Goal: Use online tool/utility

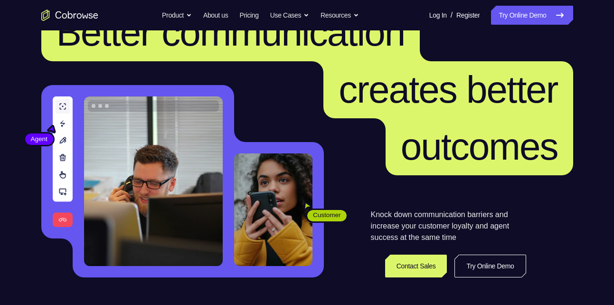
scroll to position [45, 0]
click at [471, 258] on link "Try Online Demo" at bounding box center [489, 265] width 71 height 23
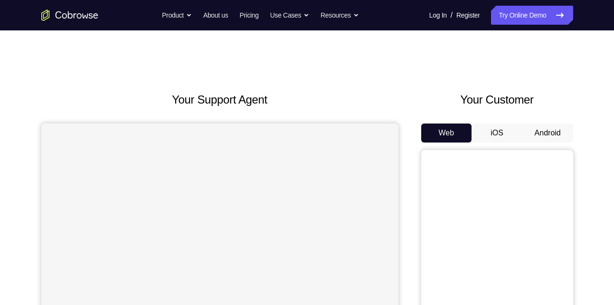
click at [545, 134] on button "Android" at bounding box center [547, 132] width 51 height 19
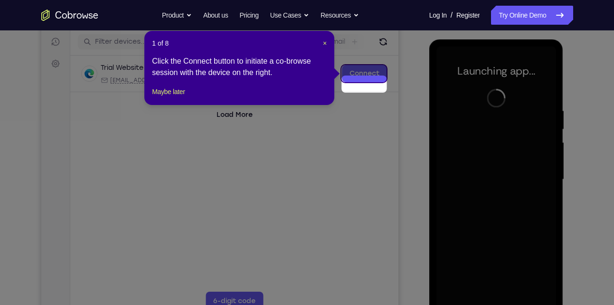
scroll to position [106, 0]
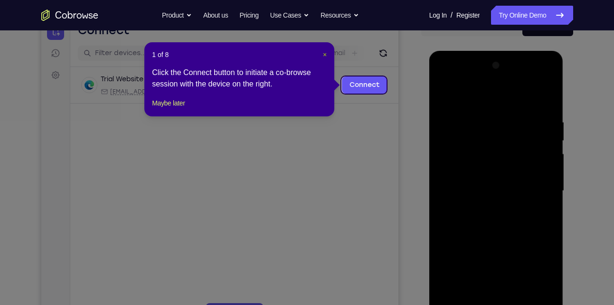
click at [325, 52] on span "×" at bounding box center [325, 55] width 4 height 8
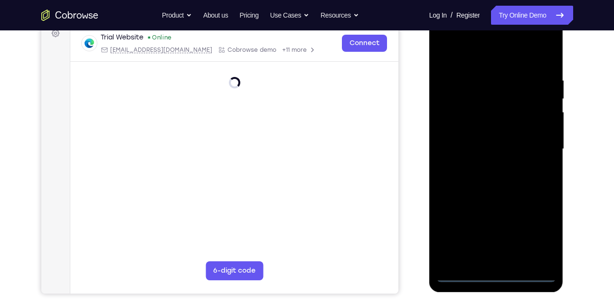
scroll to position [149, 0]
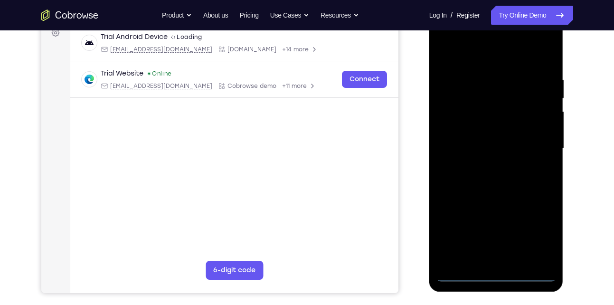
click at [496, 271] on div at bounding box center [496, 149] width 120 height 266
click at [494, 274] on div at bounding box center [496, 149] width 120 height 266
click at [539, 237] on div at bounding box center [496, 149] width 120 height 266
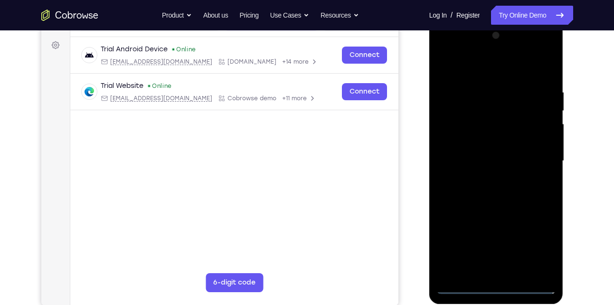
scroll to position [137, 0]
click at [496, 69] on div at bounding box center [496, 161] width 120 height 266
click at [534, 154] on div at bounding box center [496, 161] width 120 height 266
click at [485, 177] on div at bounding box center [496, 161] width 120 height 266
click at [496, 148] on div at bounding box center [496, 161] width 120 height 266
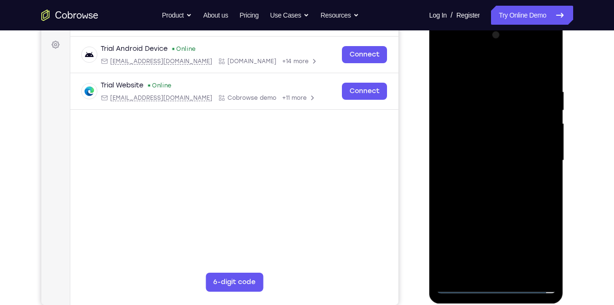
click at [478, 145] on div at bounding box center [496, 161] width 120 height 266
click at [476, 160] on div at bounding box center [496, 161] width 120 height 266
click at [485, 193] on div at bounding box center [496, 161] width 120 height 266
click at [550, 81] on div at bounding box center [496, 161] width 120 height 266
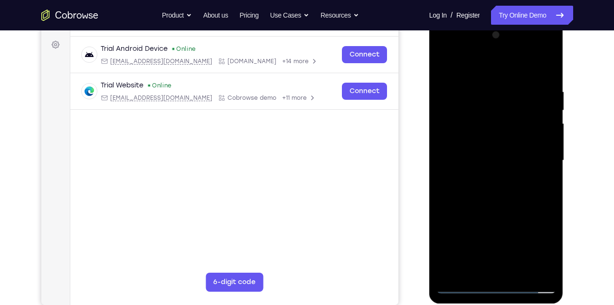
click at [550, 65] on div at bounding box center [496, 161] width 120 height 266
click at [469, 132] on div at bounding box center [496, 161] width 120 height 266
click at [442, 66] on div at bounding box center [496, 161] width 120 height 266
click at [443, 66] on div at bounding box center [496, 161] width 120 height 266
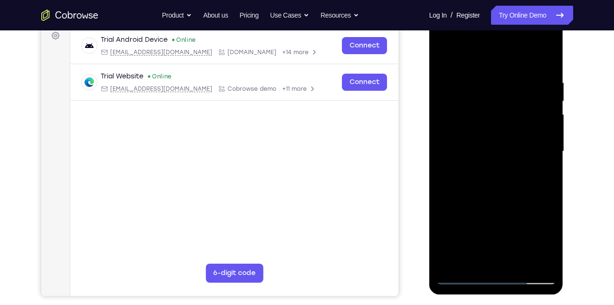
scroll to position [146, 0]
click at [548, 262] on div at bounding box center [496, 151] width 120 height 266
click at [521, 262] on div at bounding box center [496, 151] width 120 height 266
click at [503, 202] on div at bounding box center [496, 151] width 120 height 266
drag, startPoint x: 484, startPoint y: 231, endPoint x: 483, endPoint y: 194, distance: 37.1
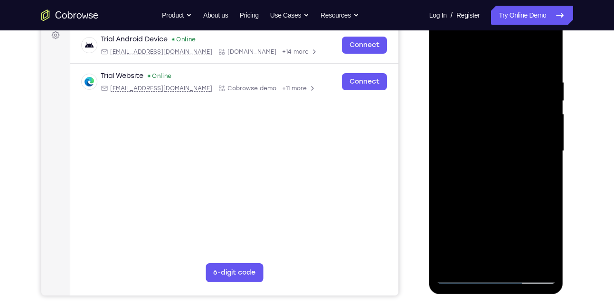
click at [483, 194] on div at bounding box center [496, 151] width 120 height 266
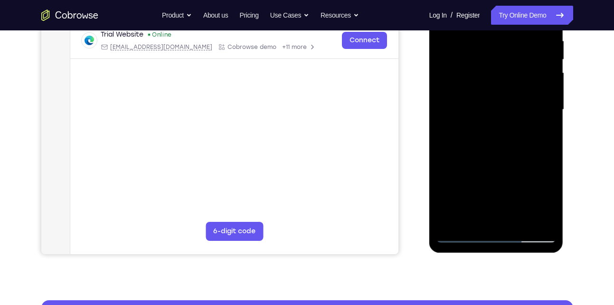
scroll to position [188, 0]
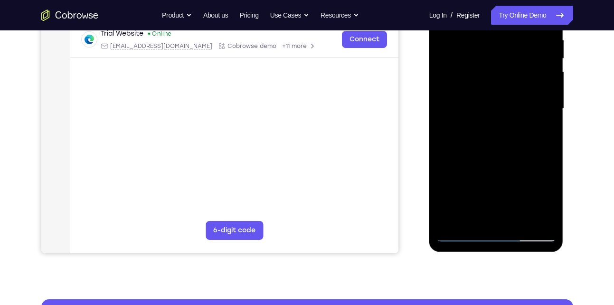
click at [463, 236] on div at bounding box center [496, 109] width 120 height 266
drag, startPoint x: 484, startPoint y: 149, endPoint x: 473, endPoint y: 231, distance: 82.8
click at [473, 231] on div at bounding box center [496, 109] width 120 height 266
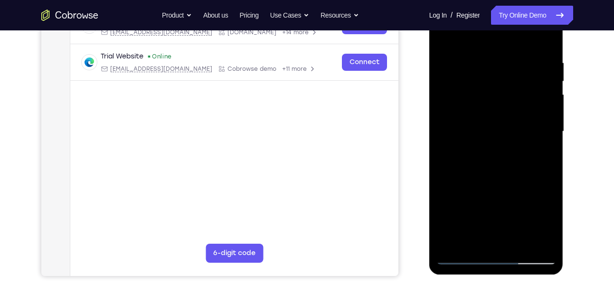
scroll to position [165, 0]
drag, startPoint x: 498, startPoint y: 94, endPoint x: 499, endPoint y: 155, distance: 61.7
click at [499, 155] on div at bounding box center [496, 132] width 120 height 266
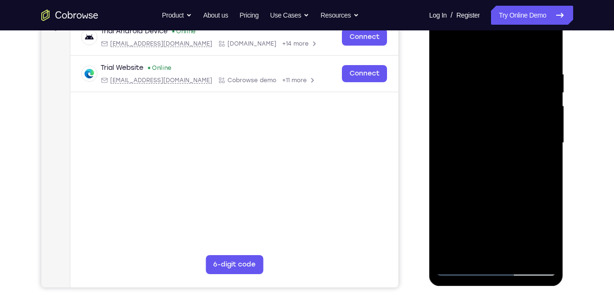
scroll to position [155, 0]
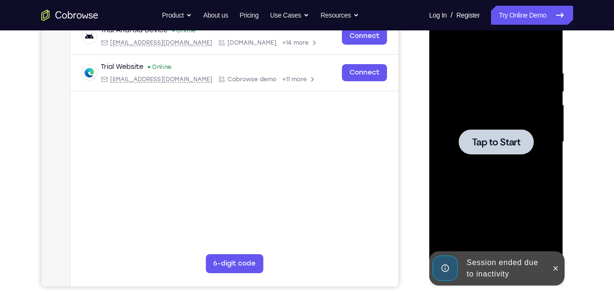
click at [512, 143] on span "Tap to Start" at bounding box center [496, 141] width 48 height 9
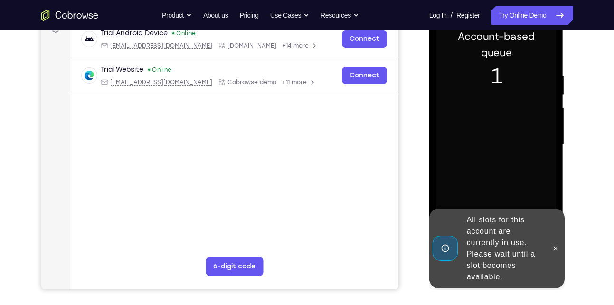
scroll to position [152, 0]
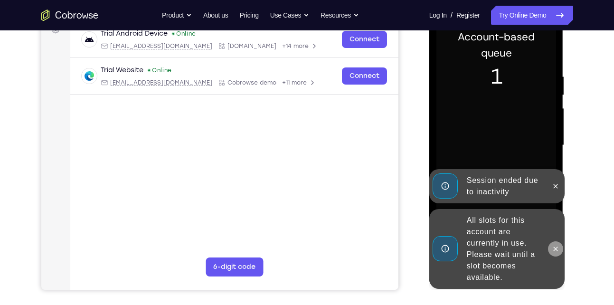
click at [556, 252] on icon at bounding box center [556, 249] width 8 height 8
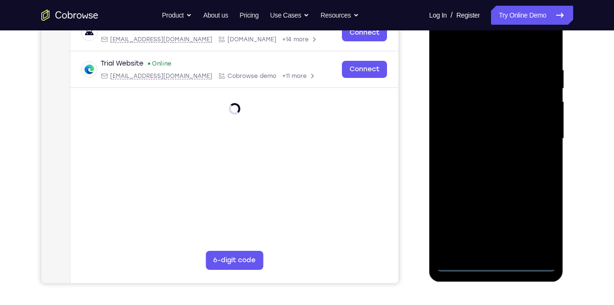
scroll to position [166, 0]
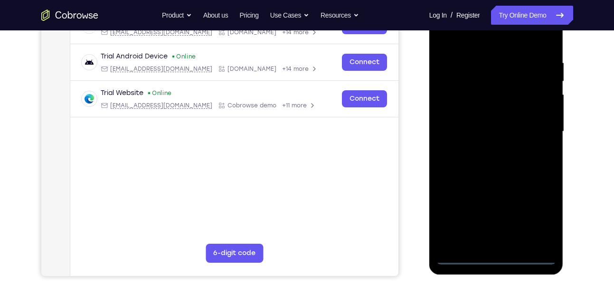
click at [493, 262] on div at bounding box center [496, 132] width 120 height 266
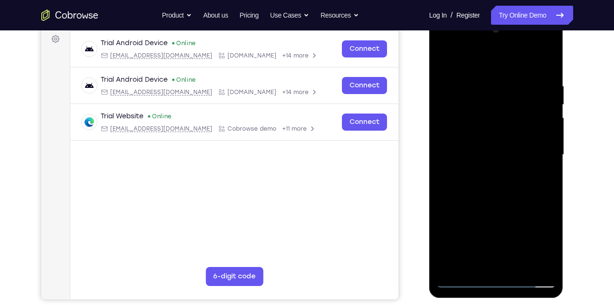
click at [540, 234] on div at bounding box center [496, 155] width 120 height 266
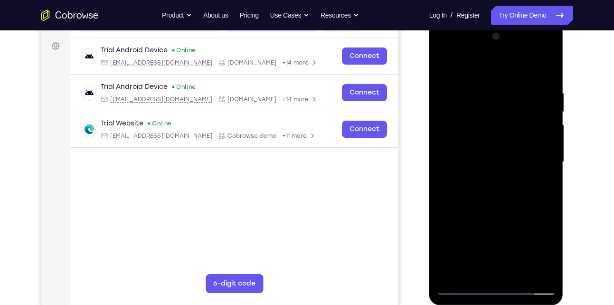
scroll to position [135, 0]
click at [510, 79] on div at bounding box center [496, 162] width 120 height 266
click at [530, 154] on div at bounding box center [496, 162] width 120 height 266
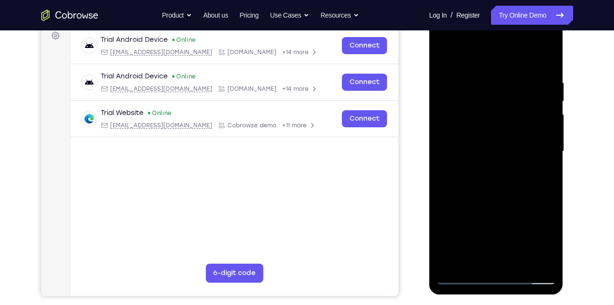
scroll to position [146, 0]
click at [488, 169] on div at bounding box center [496, 151] width 120 height 266
click at [502, 136] on div at bounding box center [496, 151] width 120 height 266
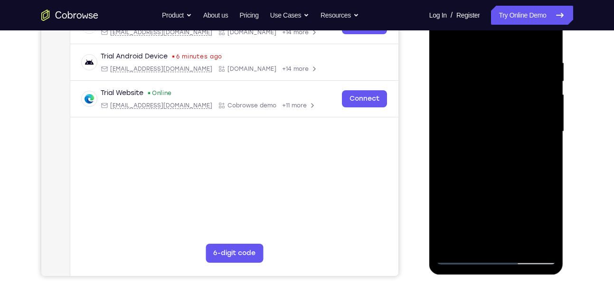
scroll to position [165, 0]
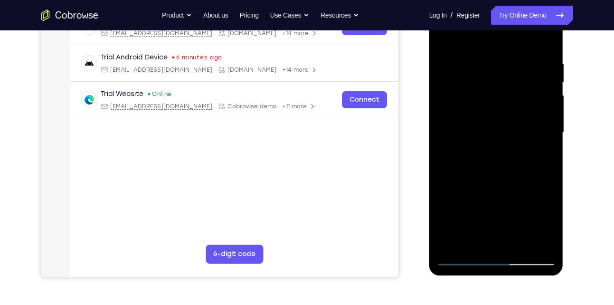
click at [477, 114] on div at bounding box center [496, 133] width 120 height 266
click at [481, 130] on div at bounding box center [496, 133] width 120 height 266
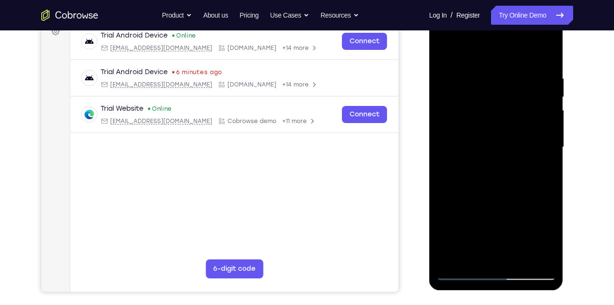
scroll to position [150, 0]
click at [493, 185] on div at bounding box center [496, 148] width 120 height 266
click at [496, 162] on div at bounding box center [496, 148] width 120 height 266
click at [544, 127] on div at bounding box center [496, 148] width 120 height 266
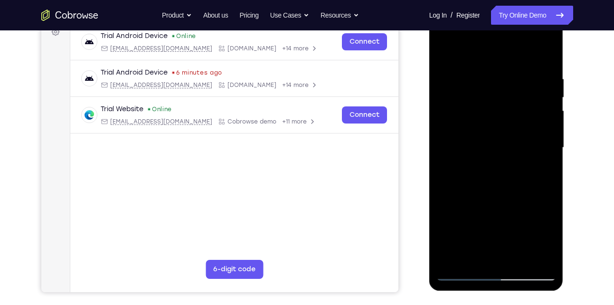
click at [520, 146] on div at bounding box center [496, 148] width 120 height 266
click at [506, 187] on div at bounding box center [496, 148] width 120 height 266
click at [513, 145] on div at bounding box center [496, 148] width 120 height 266
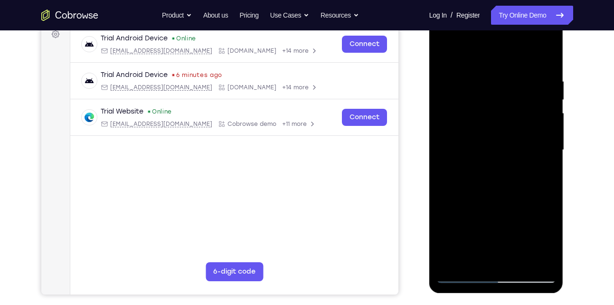
scroll to position [142, 0]
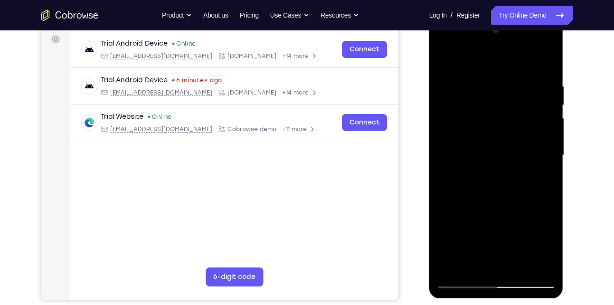
click at [515, 155] on div at bounding box center [496, 155] width 120 height 266
click at [500, 191] on div at bounding box center [496, 155] width 120 height 266
click at [462, 279] on div at bounding box center [496, 155] width 120 height 266
click at [486, 174] on div at bounding box center [496, 155] width 120 height 266
click at [486, 152] on div at bounding box center [496, 155] width 120 height 266
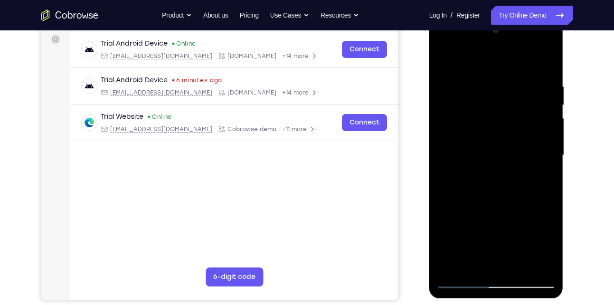
click at [489, 137] on div at bounding box center [496, 155] width 120 height 266
click at [487, 153] on div at bounding box center [496, 155] width 120 height 266
click at [487, 182] on div at bounding box center [496, 155] width 120 height 266
click at [489, 180] on div at bounding box center [496, 155] width 120 height 266
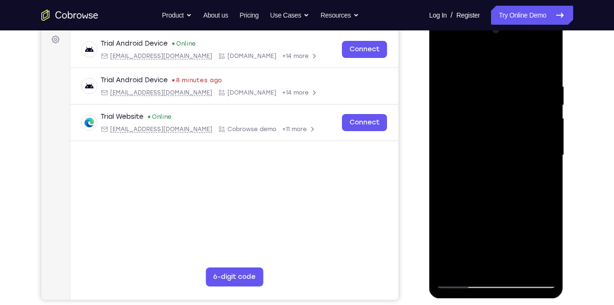
click at [489, 186] on div at bounding box center [496, 155] width 120 height 266
click at [490, 184] on div at bounding box center [496, 155] width 120 height 266
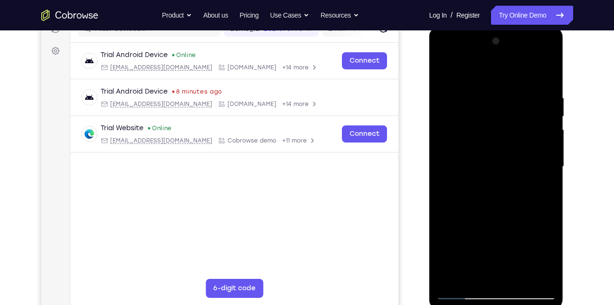
scroll to position [130, 0]
click at [489, 179] on div at bounding box center [496, 167] width 120 height 266
click at [541, 148] on div at bounding box center [496, 167] width 120 height 266
click at [517, 161] on div at bounding box center [496, 167] width 120 height 266
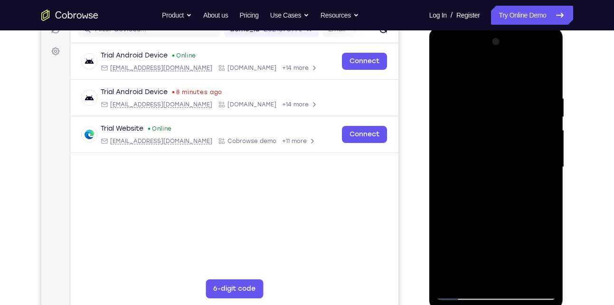
click at [523, 202] on div at bounding box center [496, 167] width 120 height 266
click at [480, 191] on div at bounding box center [496, 167] width 120 height 266
click at [544, 179] on div at bounding box center [496, 167] width 120 height 266
click at [513, 208] on div at bounding box center [496, 167] width 120 height 266
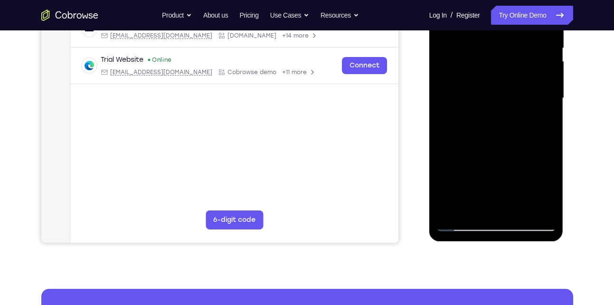
scroll to position [198, 0]
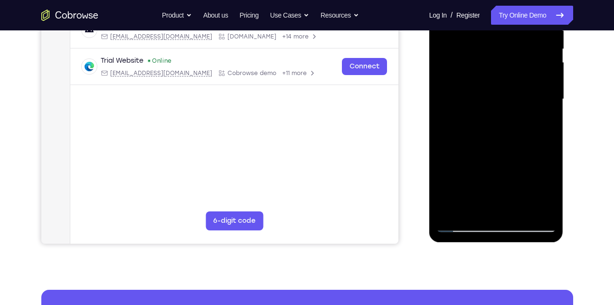
click at [518, 213] on div at bounding box center [496, 99] width 120 height 266
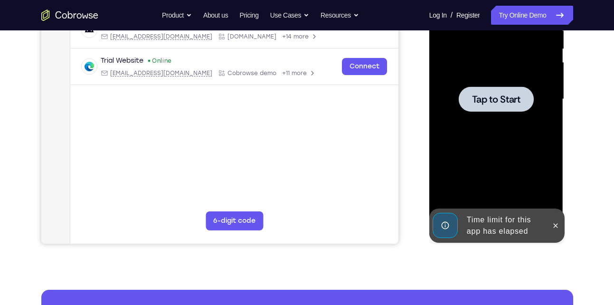
click at [487, 98] on span "Tap to Start" at bounding box center [496, 98] width 48 height 9
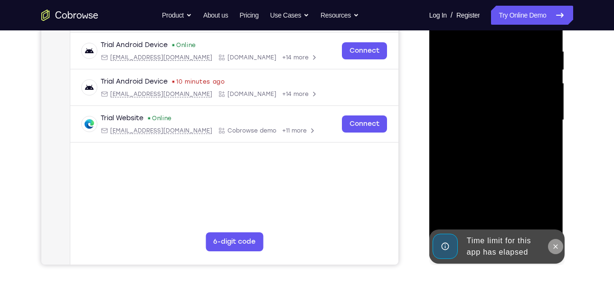
click at [552, 244] on icon at bounding box center [556, 247] width 8 height 8
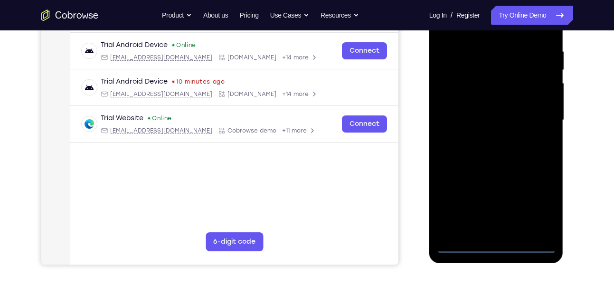
click at [501, 244] on div at bounding box center [496, 120] width 120 height 266
click at [536, 209] on div at bounding box center [496, 120] width 120 height 266
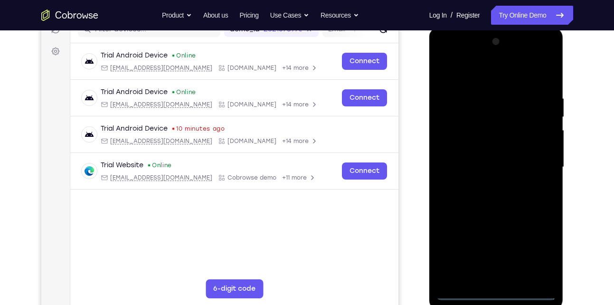
scroll to position [130, 0]
click at [483, 77] on div at bounding box center [496, 168] width 120 height 266
click at [535, 165] on div at bounding box center [496, 168] width 120 height 266
click at [486, 185] on div at bounding box center [496, 168] width 120 height 266
click at [482, 158] on div at bounding box center [496, 168] width 120 height 266
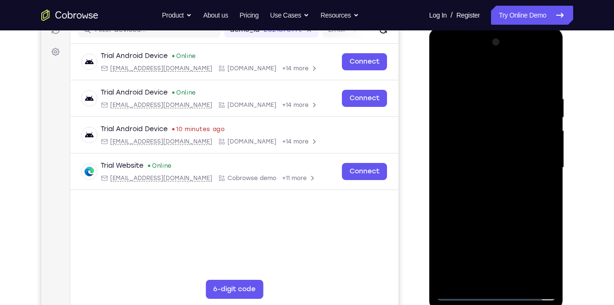
click at [488, 151] on div at bounding box center [496, 168] width 120 height 266
click at [499, 164] on div at bounding box center [496, 168] width 120 height 266
click at [496, 199] on div at bounding box center [496, 168] width 120 height 266
click at [516, 217] on div at bounding box center [496, 168] width 120 height 266
drag, startPoint x: 514, startPoint y: 251, endPoint x: 493, endPoint y: 181, distance: 73.3
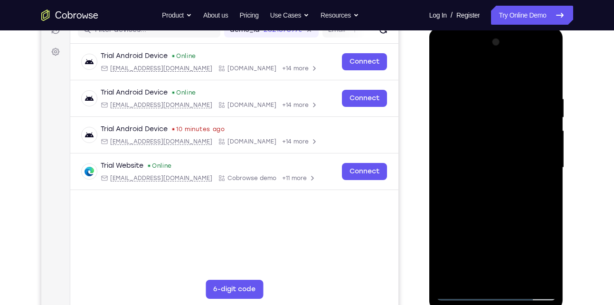
click at [493, 181] on div at bounding box center [496, 168] width 120 height 266
drag, startPoint x: 496, startPoint y: 211, endPoint x: 499, endPoint y: 109, distance: 102.1
click at [499, 109] on div at bounding box center [496, 168] width 120 height 266
click at [521, 275] on div at bounding box center [496, 168] width 120 height 266
click at [503, 216] on div at bounding box center [496, 168] width 120 height 266
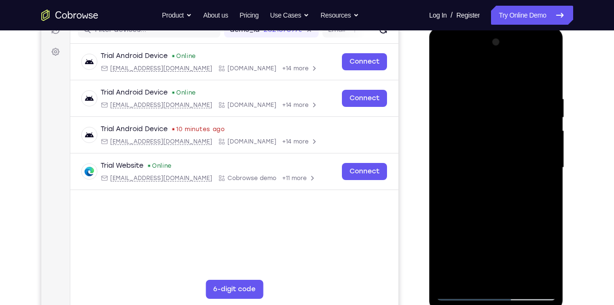
drag, startPoint x: 483, startPoint y: 247, endPoint x: 500, endPoint y: 199, distance: 50.9
click at [500, 199] on div at bounding box center [496, 168] width 120 height 266
drag, startPoint x: 514, startPoint y: 150, endPoint x: 535, endPoint y: 82, distance: 72.1
click at [535, 82] on div at bounding box center [496, 168] width 120 height 266
drag, startPoint x: 471, startPoint y: 264, endPoint x: 509, endPoint y: 132, distance: 137.8
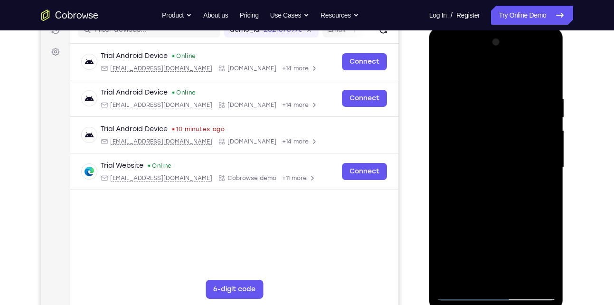
click at [509, 132] on div at bounding box center [496, 168] width 120 height 266
drag, startPoint x: 457, startPoint y: 245, endPoint x: 449, endPoint y: 175, distance: 70.2
click at [449, 175] on div at bounding box center [496, 168] width 120 height 266
drag, startPoint x: 459, startPoint y: 249, endPoint x: 476, endPoint y: 165, distance: 85.6
click at [476, 165] on div at bounding box center [496, 168] width 120 height 266
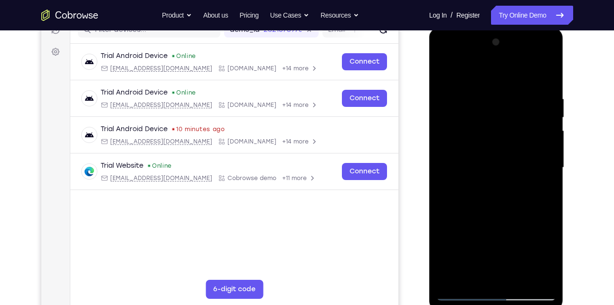
drag, startPoint x: 497, startPoint y: 161, endPoint x: 462, endPoint y: 296, distance: 139.4
click at [462, 296] on div at bounding box center [496, 168] width 120 height 266
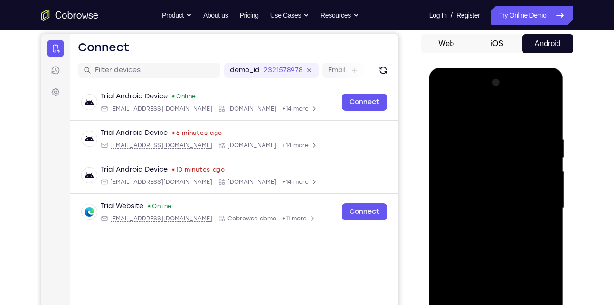
scroll to position [88, 0]
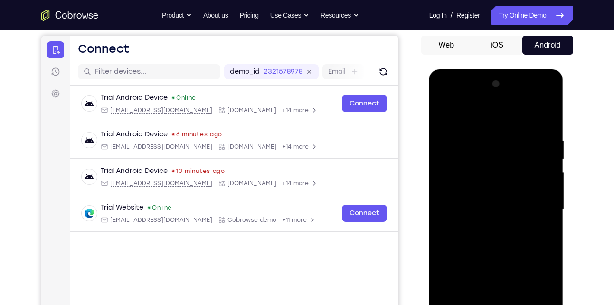
click at [449, 114] on div at bounding box center [496, 209] width 120 height 266
drag, startPoint x: 504, startPoint y: 172, endPoint x: 493, endPoint y: 259, distance: 87.5
click at [493, 259] on div at bounding box center [496, 209] width 120 height 266
drag, startPoint x: 497, startPoint y: 215, endPoint x: 499, endPoint y: 303, distance: 88.3
click at [499, 303] on div at bounding box center [496, 209] width 120 height 266
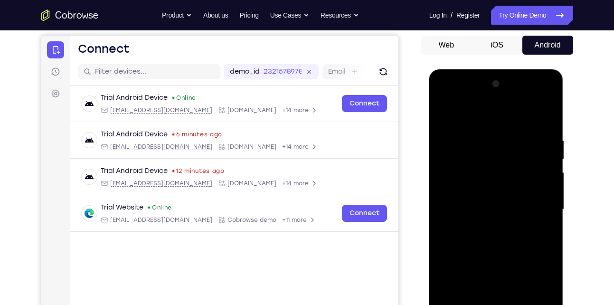
drag, startPoint x: 516, startPoint y: 186, endPoint x: 496, endPoint y: 279, distance: 95.2
click at [496, 279] on div at bounding box center [496, 209] width 120 height 266
drag, startPoint x: 496, startPoint y: 279, endPoint x: 581, endPoint y: 112, distance: 186.8
click at [564, 112] on html "Online web based iOS Simulators and Android Emulators. Run iPhone, iPad, Mobile…" at bounding box center [496, 211] width 135 height 285
click at [516, 225] on div at bounding box center [496, 209] width 120 height 266
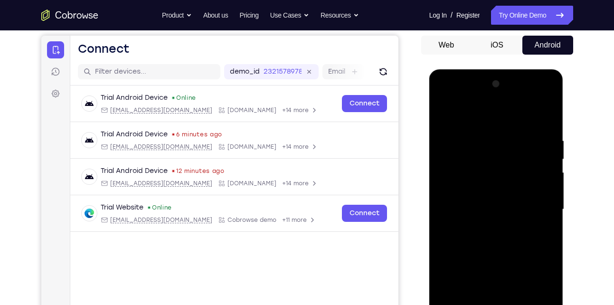
drag, startPoint x: 529, startPoint y: 207, endPoint x: 555, endPoint y: 82, distance: 128.0
click at [555, 82] on div at bounding box center [496, 209] width 120 height 266
drag, startPoint x: 510, startPoint y: 196, endPoint x: 932, endPoint y: 122, distance: 428.3
click at [503, 69] on html "Online web based iOS Simulators and Android Emulators. Run iPhone, iPad, Mobile…" at bounding box center [496, 211] width 135 height 285
drag, startPoint x: 522, startPoint y: 210, endPoint x: 541, endPoint y: 57, distance: 153.5
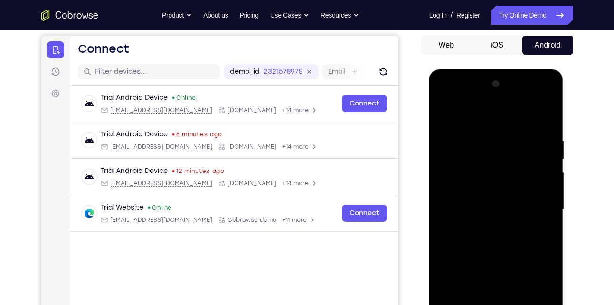
click at [541, 69] on html "Online web based iOS Simulators and Android Emulators. Run iPhone, iPad, Mobile…" at bounding box center [496, 211] width 135 height 285
drag, startPoint x: 505, startPoint y: 148, endPoint x: 519, endPoint y: 68, distance: 80.5
click at [519, 69] on html "Online web based iOS Simulators and Android Emulators. Run iPhone, iPad, Mobile…" at bounding box center [496, 211] width 135 height 285
drag, startPoint x: 505, startPoint y: 189, endPoint x: 498, endPoint y: 80, distance: 109.3
click at [498, 80] on div at bounding box center [496, 209] width 120 height 266
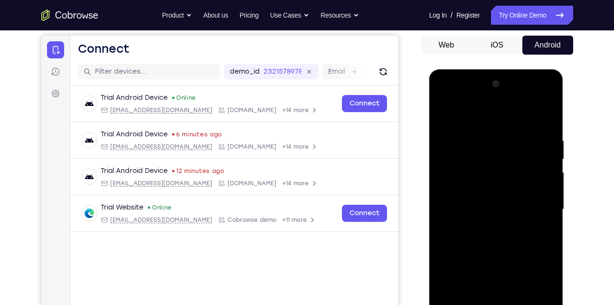
drag, startPoint x: 499, startPoint y: 210, endPoint x: 502, endPoint y: 95, distance: 114.9
click at [502, 95] on div at bounding box center [496, 209] width 120 height 266
drag, startPoint x: 487, startPoint y: 215, endPoint x: 502, endPoint y: 98, distance: 118.2
click at [502, 98] on div at bounding box center [496, 209] width 120 height 266
drag, startPoint x: 480, startPoint y: 239, endPoint x: 473, endPoint y: 274, distance: 35.9
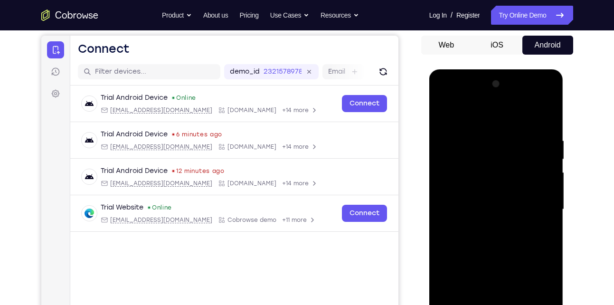
click at [473, 274] on div at bounding box center [496, 209] width 120 height 266
drag, startPoint x: 514, startPoint y: 176, endPoint x: 498, endPoint y: 299, distance: 123.4
click at [498, 299] on div at bounding box center [496, 209] width 120 height 266
drag, startPoint x: 505, startPoint y: 215, endPoint x: 448, endPoint y: 329, distance: 127.2
click at [448, 304] on div at bounding box center [496, 209] width 120 height 266
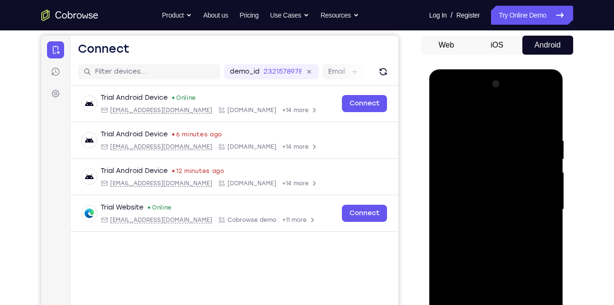
drag, startPoint x: 487, startPoint y: 152, endPoint x: 452, endPoint y: 329, distance: 180.4
click at [452, 304] on div at bounding box center [496, 209] width 120 height 266
